Goal: Navigation & Orientation: Find specific page/section

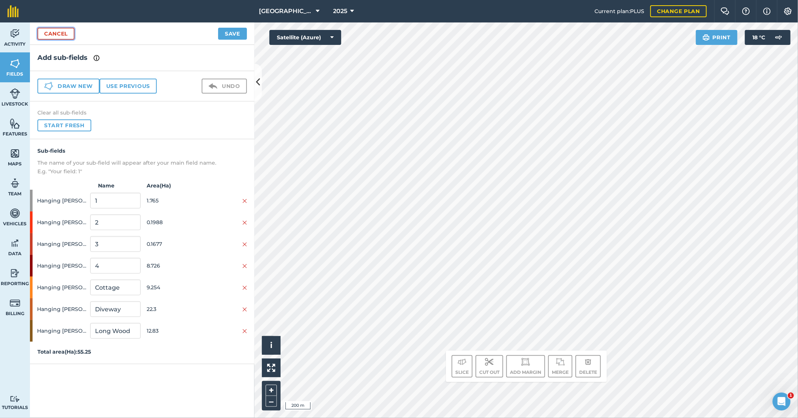
drag, startPoint x: 67, startPoint y: 35, endPoint x: 67, endPoint y: 13, distance: 21.7
click at [67, 35] on link "Cancel" at bounding box center [55, 34] width 37 height 12
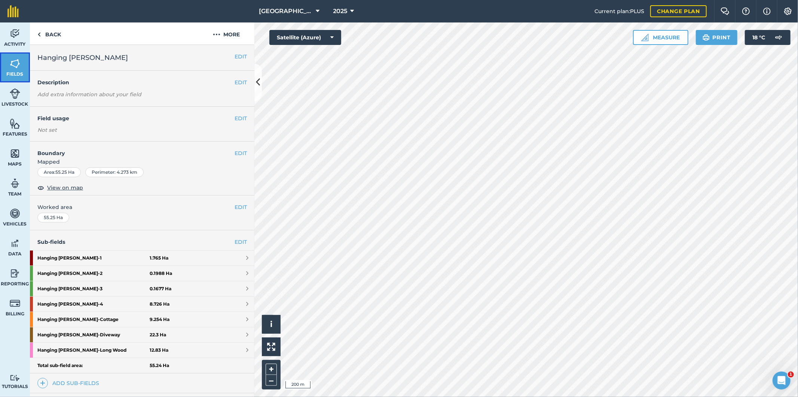
click at [12, 63] on img at bounding box center [15, 63] width 10 height 11
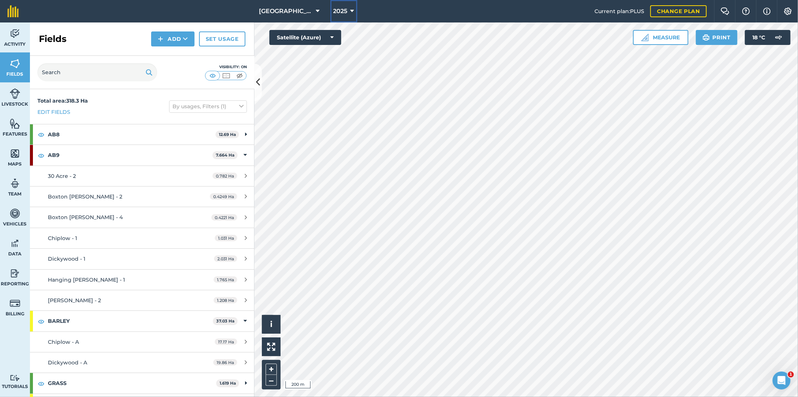
click at [351, 9] on icon at bounding box center [353, 11] width 4 height 9
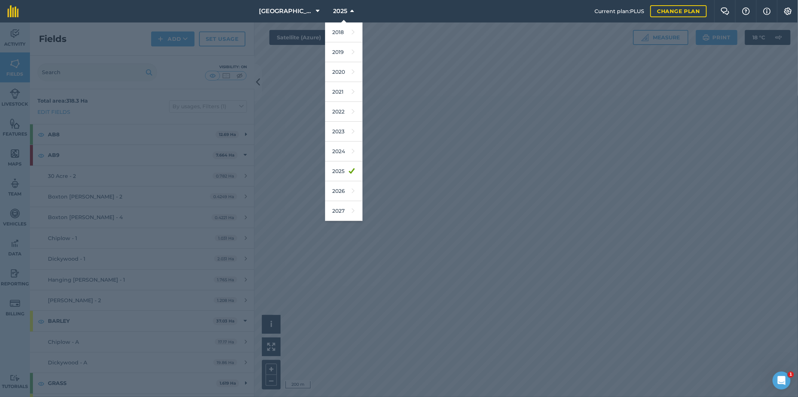
click at [387, 61] on div at bounding box center [399, 209] width 798 height 374
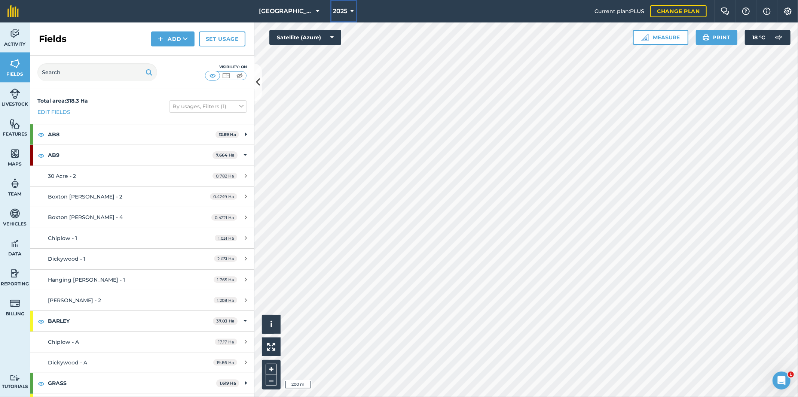
click at [351, 10] on icon at bounding box center [353, 11] width 4 height 9
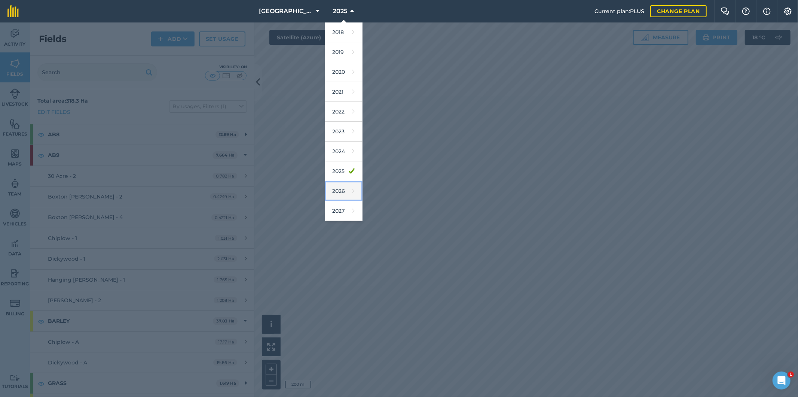
click at [338, 191] on link "2026" at bounding box center [343, 191] width 37 height 20
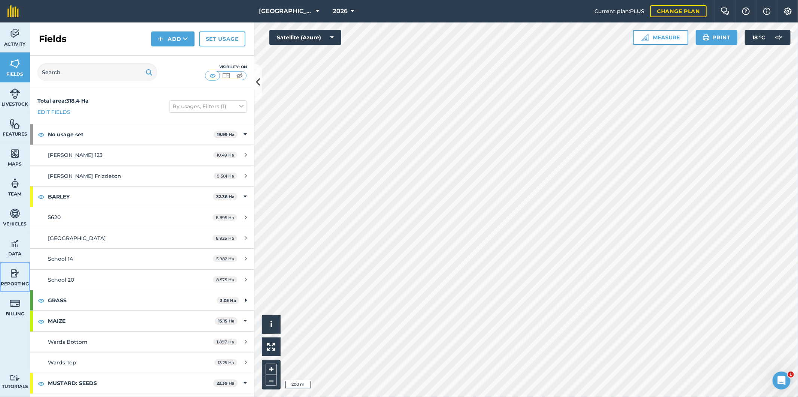
click at [14, 277] on img at bounding box center [15, 273] width 10 height 11
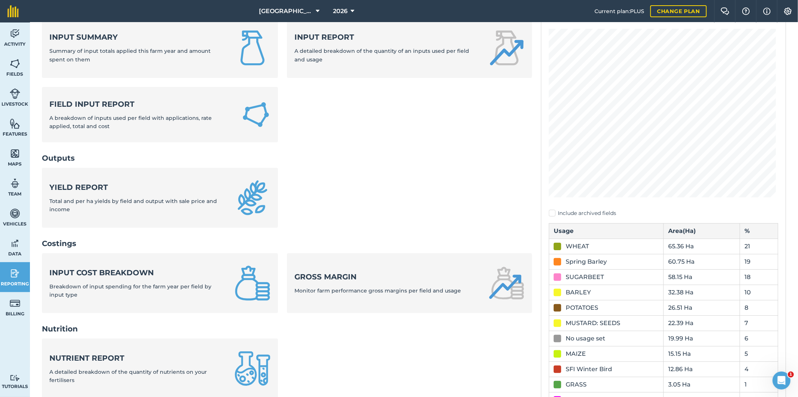
scroll to position [83, 0]
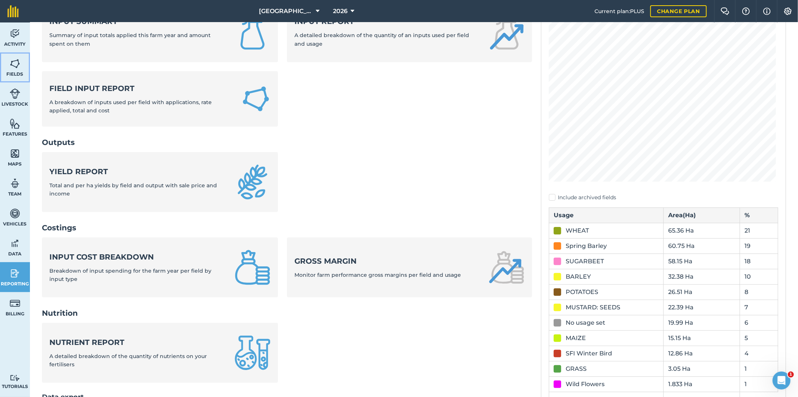
click at [12, 66] on img at bounding box center [15, 63] width 10 height 11
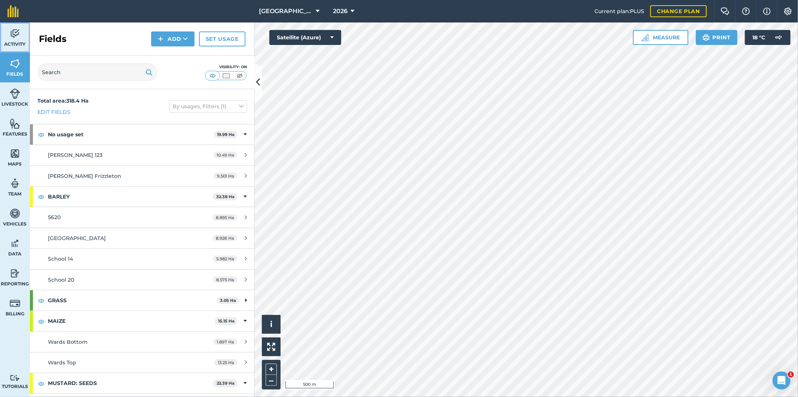
click at [14, 38] on img at bounding box center [15, 33] width 10 height 11
